Goal: Information Seeking & Learning: Learn about a topic

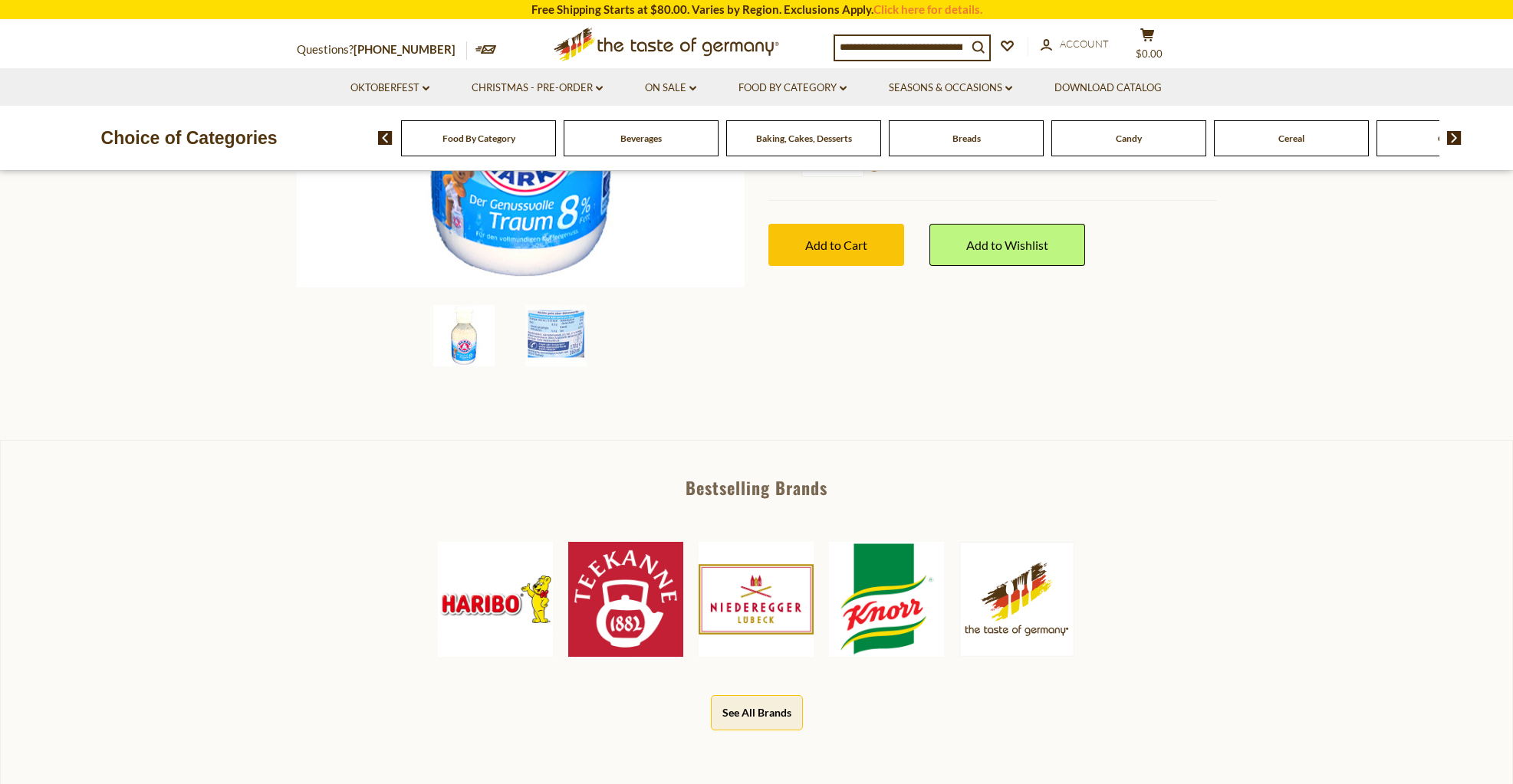
scroll to position [455, 0]
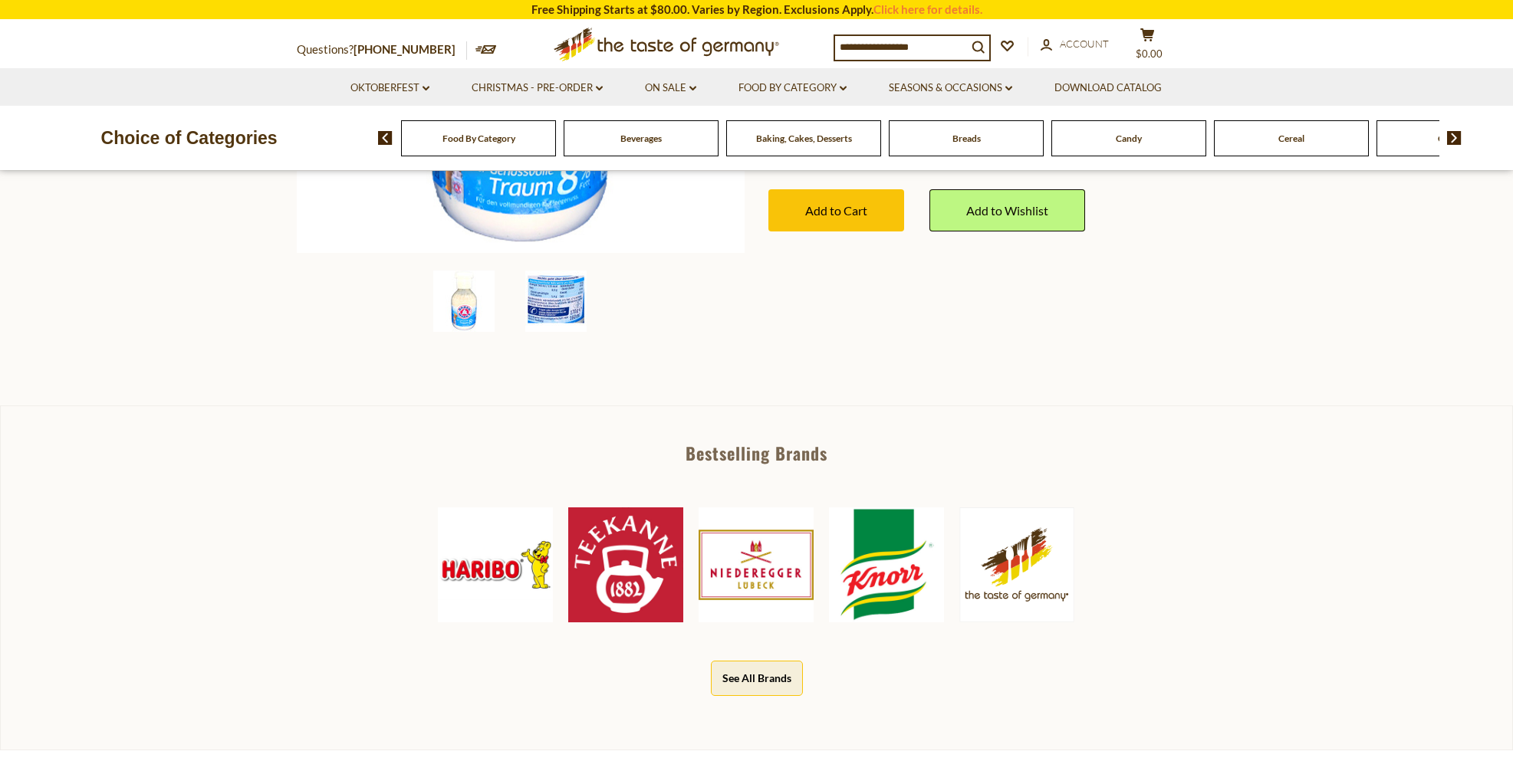
click at [568, 293] on img at bounding box center [556, 301] width 62 height 62
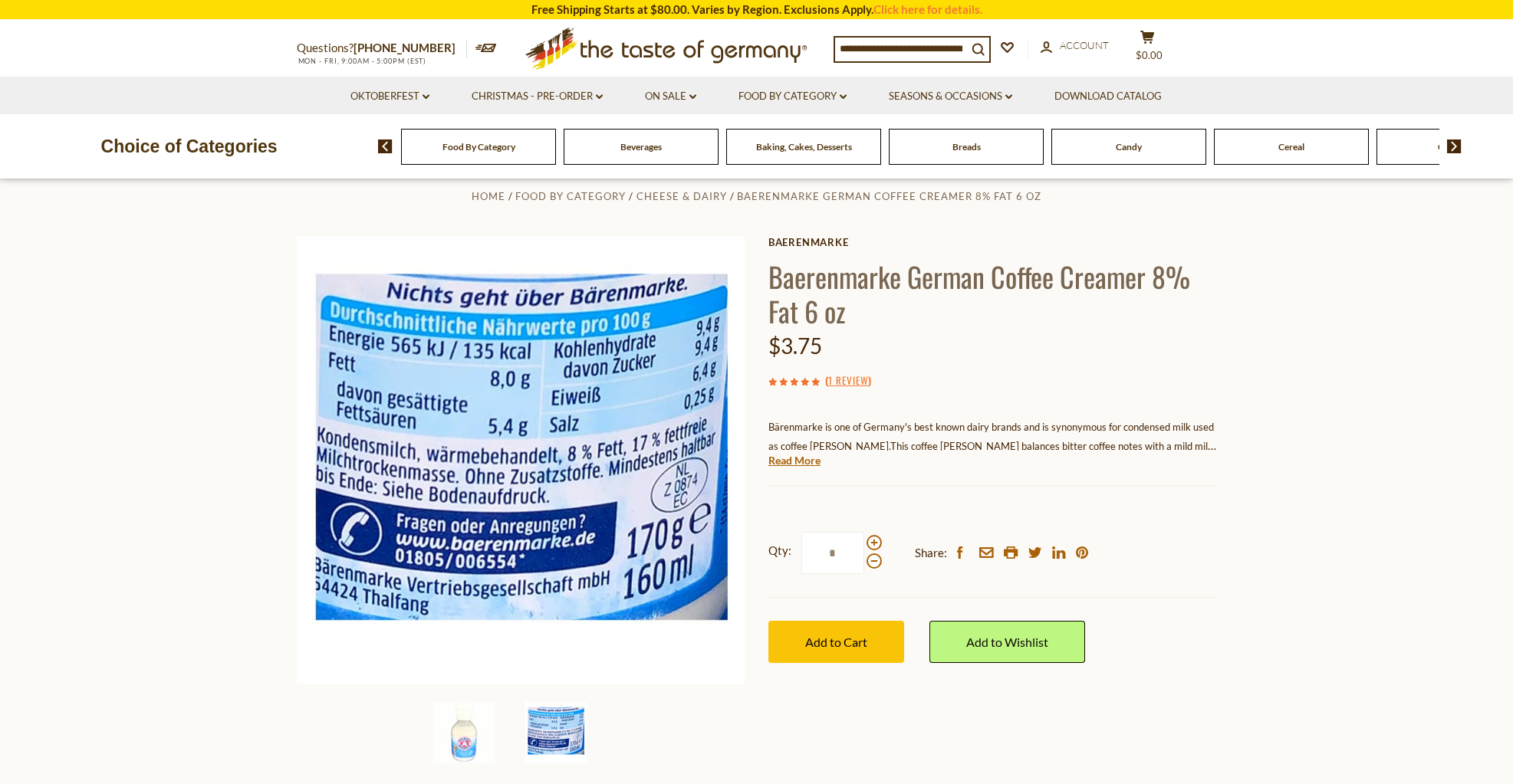
scroll to position [0, 0]
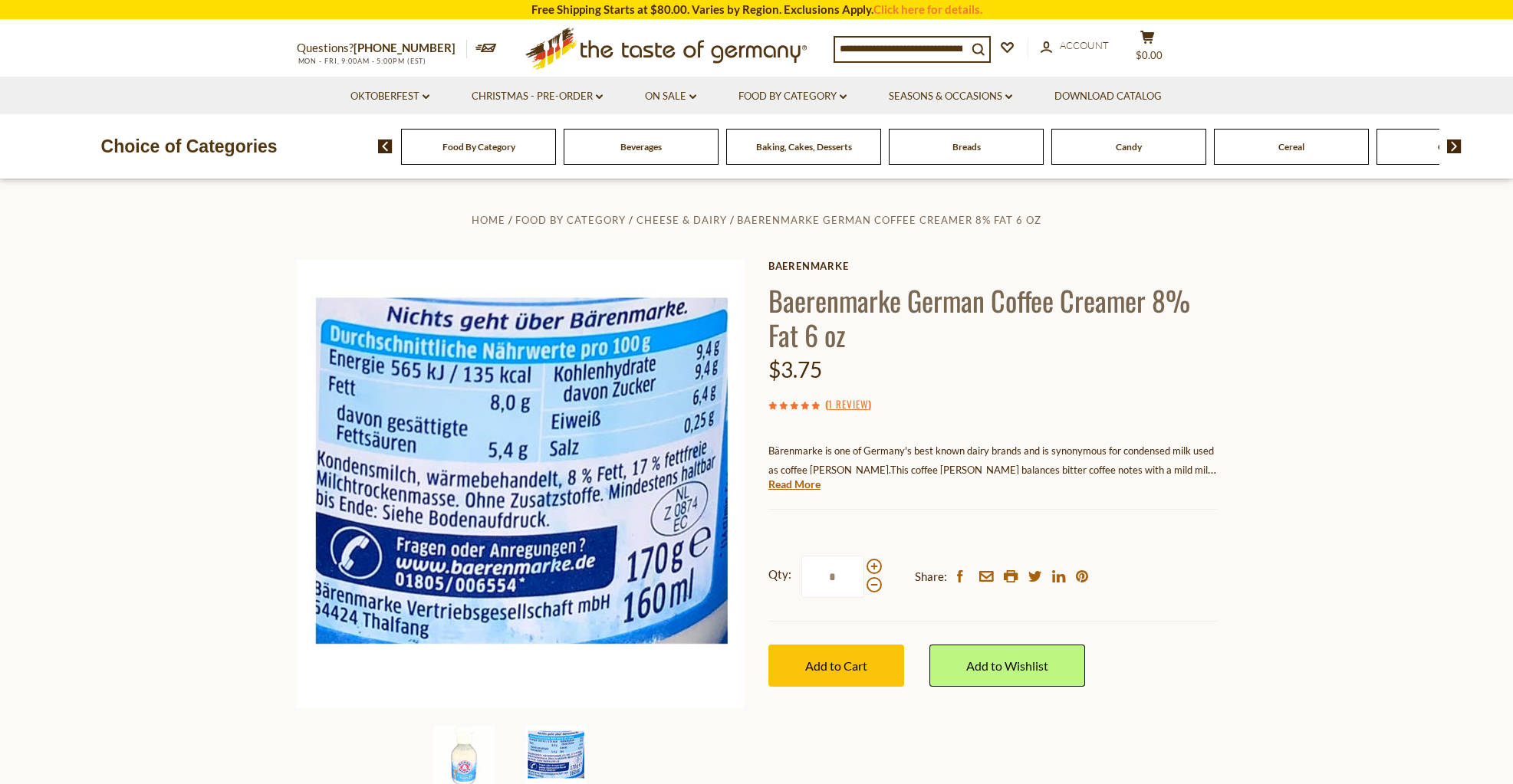
click at [782, 486] on link "Read More" at bounding box center [794, 485] width 52 height 15
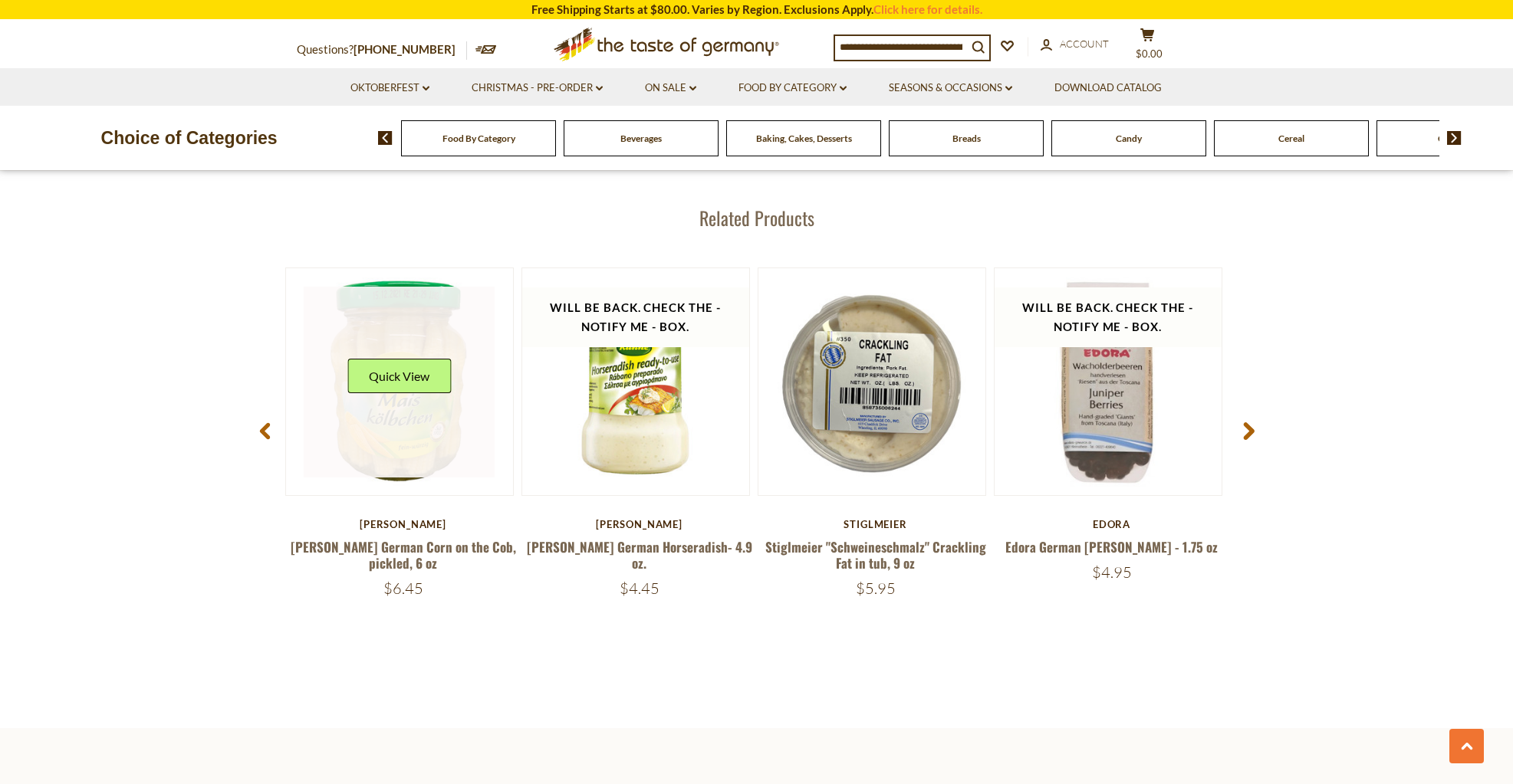
scroll to position [1984, 0]
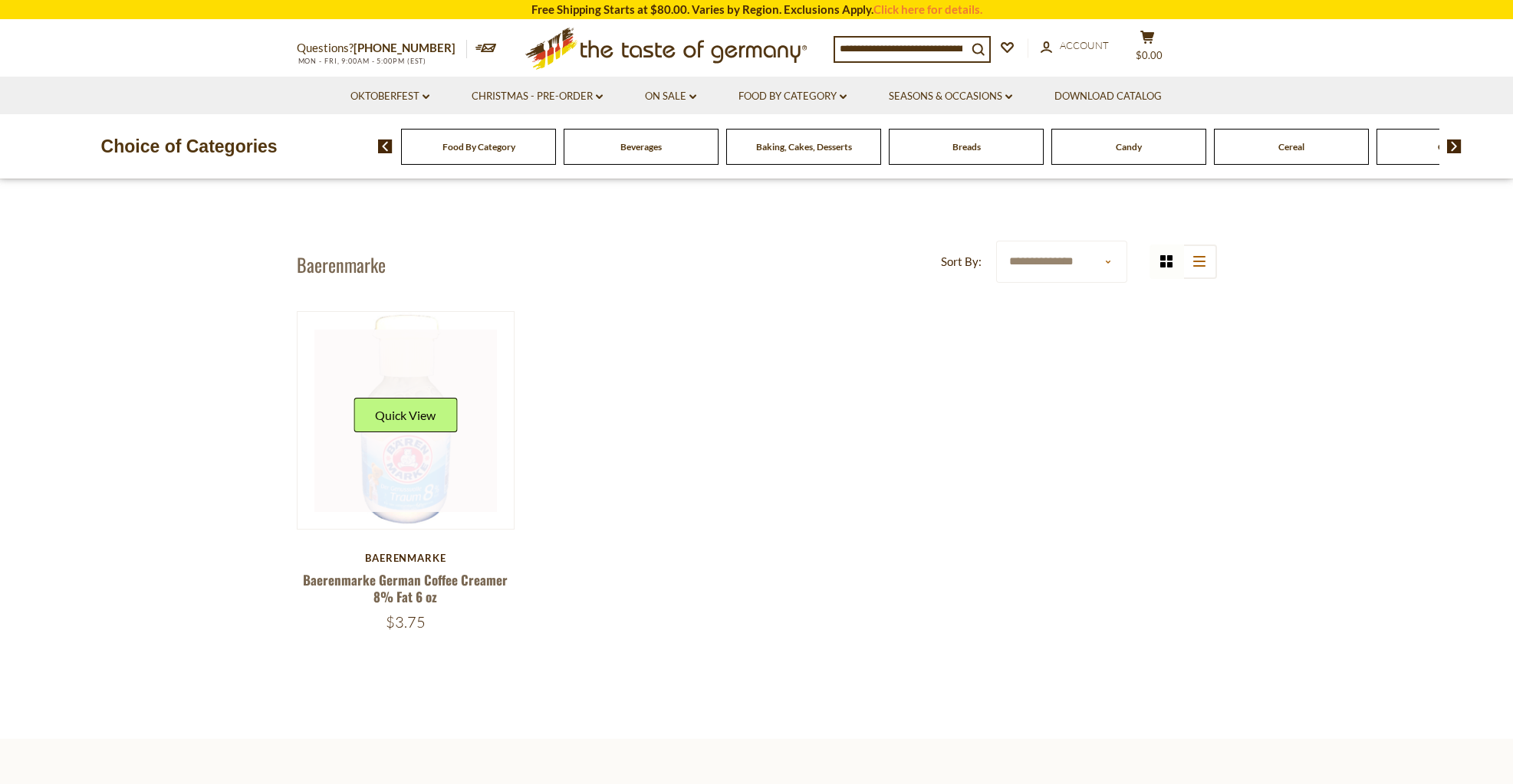
click at [408, 456] on link at bounding box center [405, 420] width 182 height 182
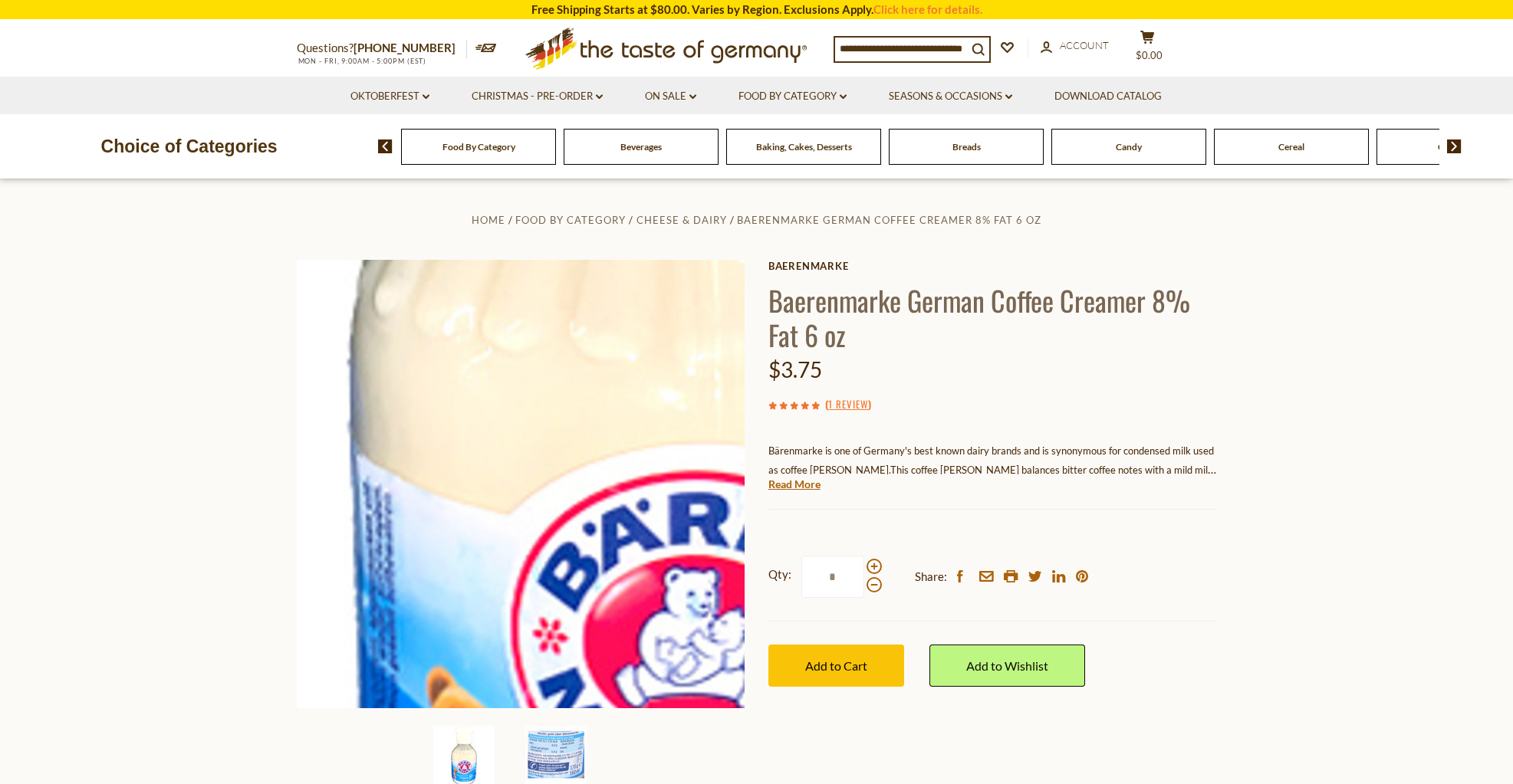
scroll to position [3, 0]
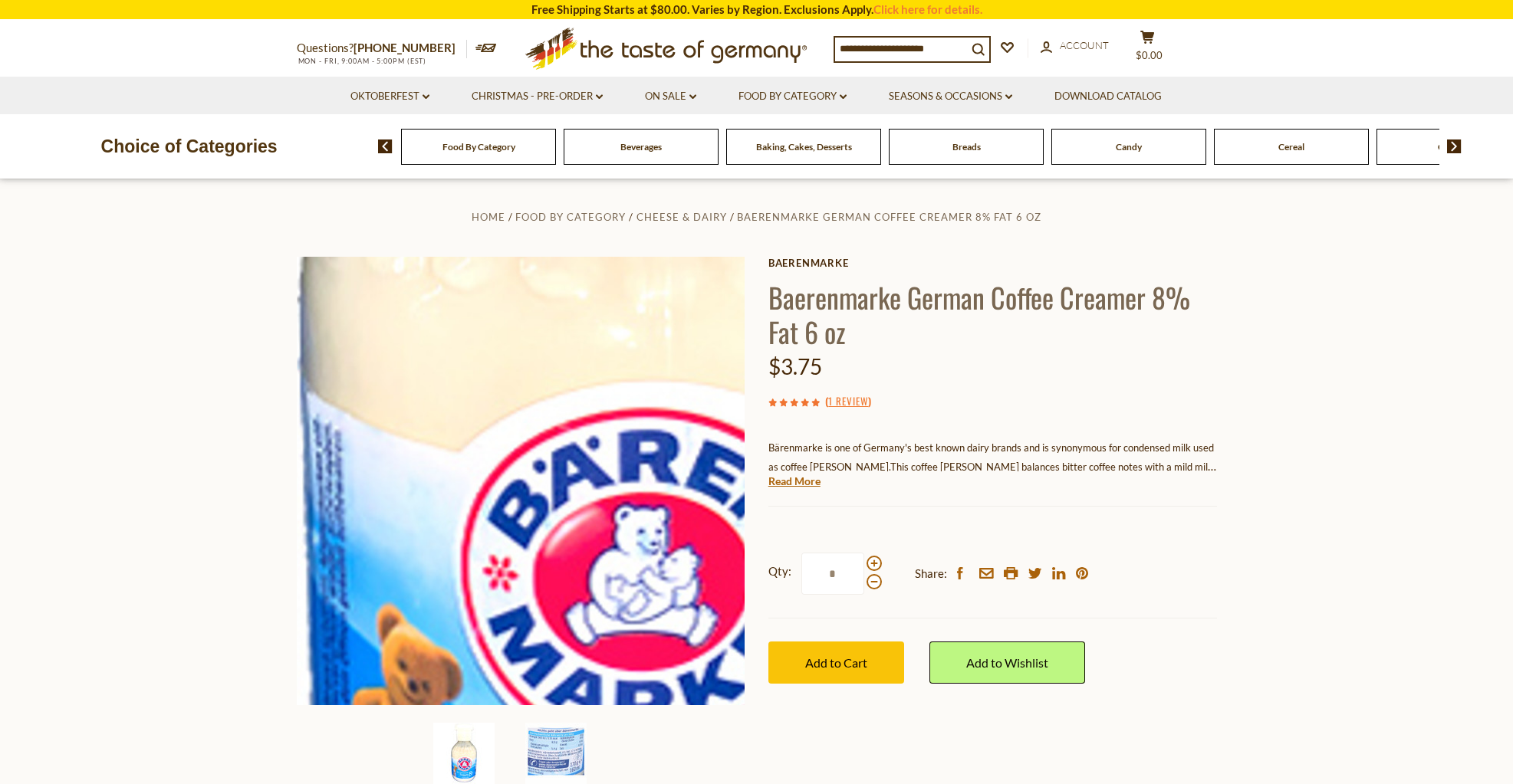
drag, startPoint x: 458, startPoint y: 533, endPoint x: 478, endPoint y: 553, distance: 28.3
click at [478, 553] on img at bounding box center [521, 480] width 448 height 448
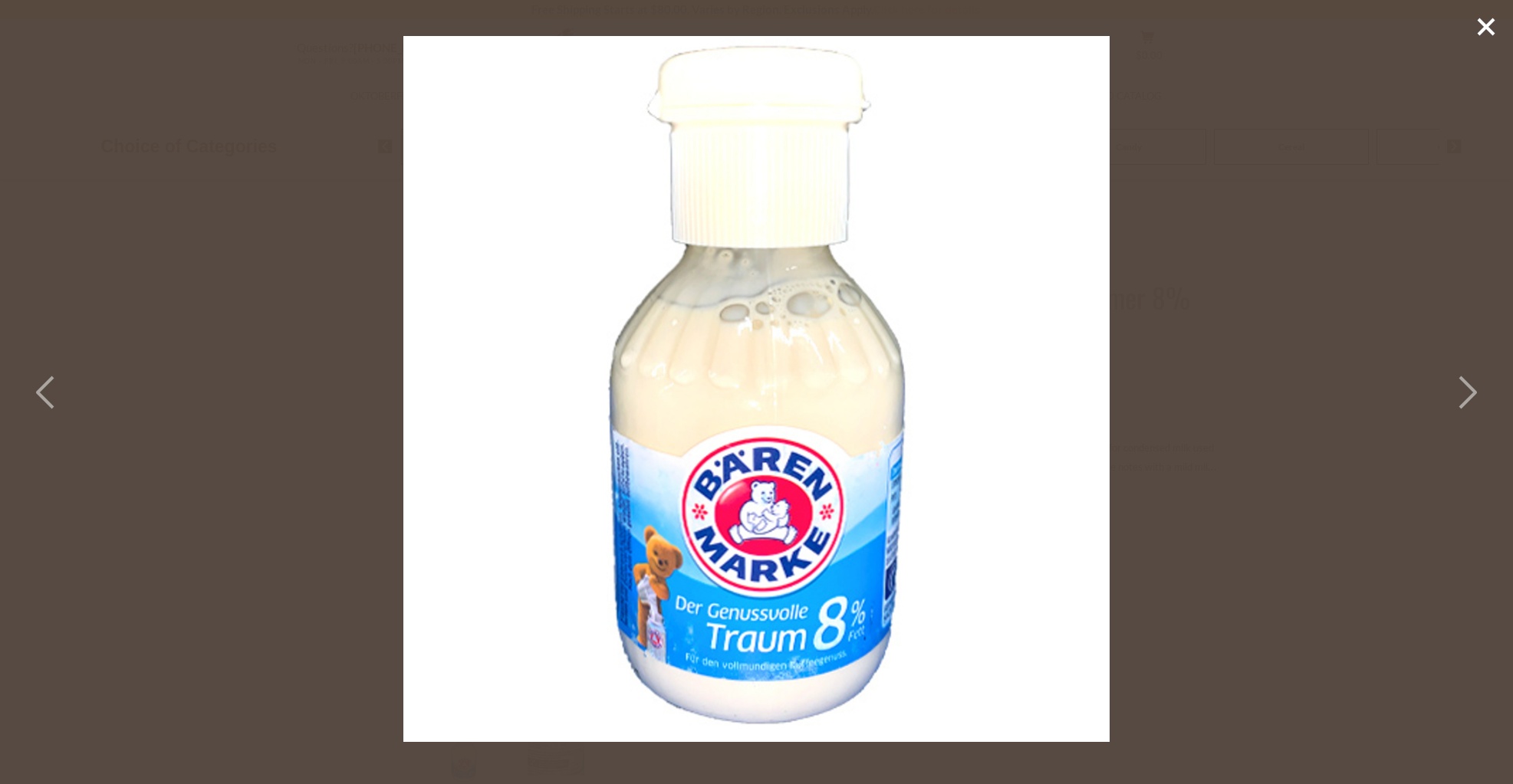
click at [1468, 397] on polyline at bounding box center [1468, 392] width 15 height 31
